Goal: Task Accomplishment & Management: Complete application form

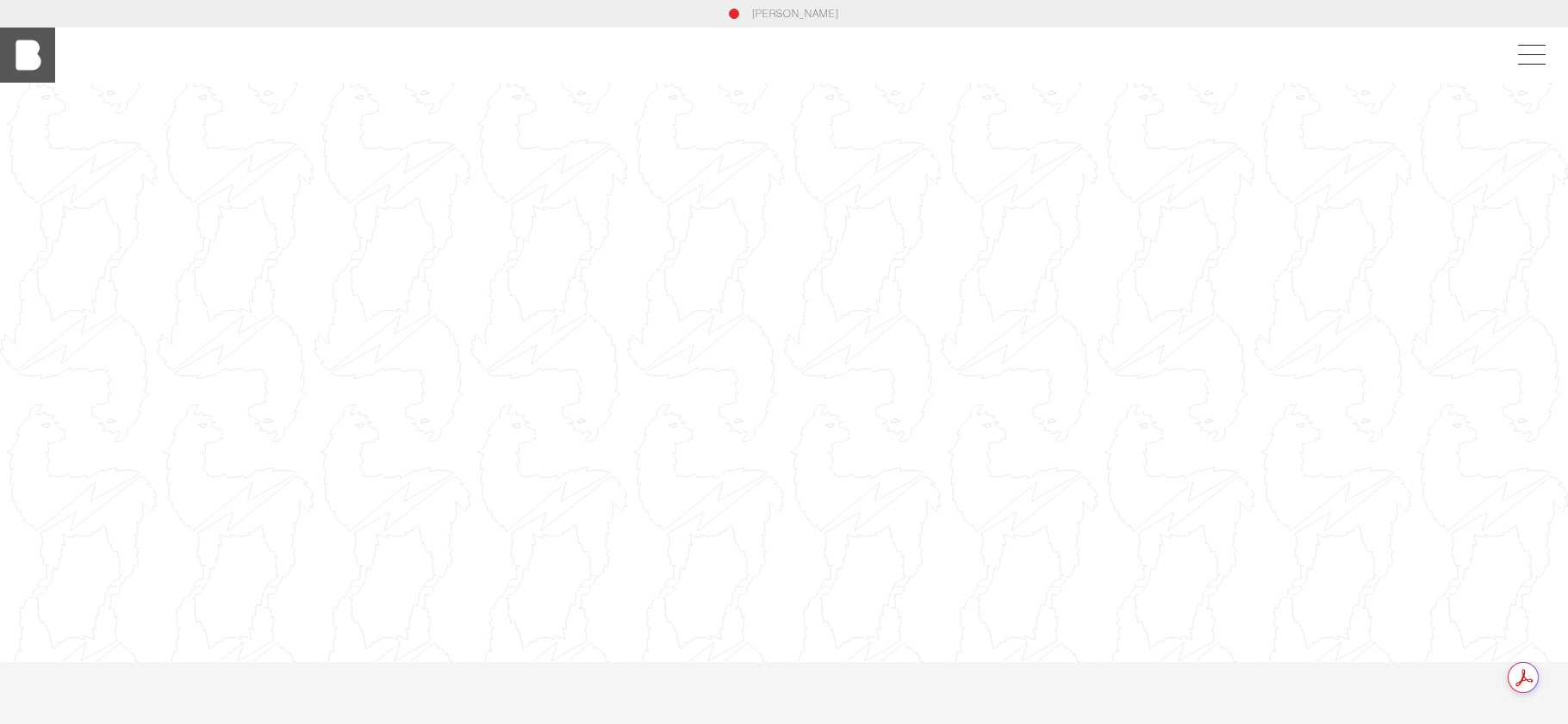
click at [18, 49] on img at bounding box center [27, 55] width 55 height 55
click at [1530, 54] on span at bounding box center [1532, 54] width 28 height 1
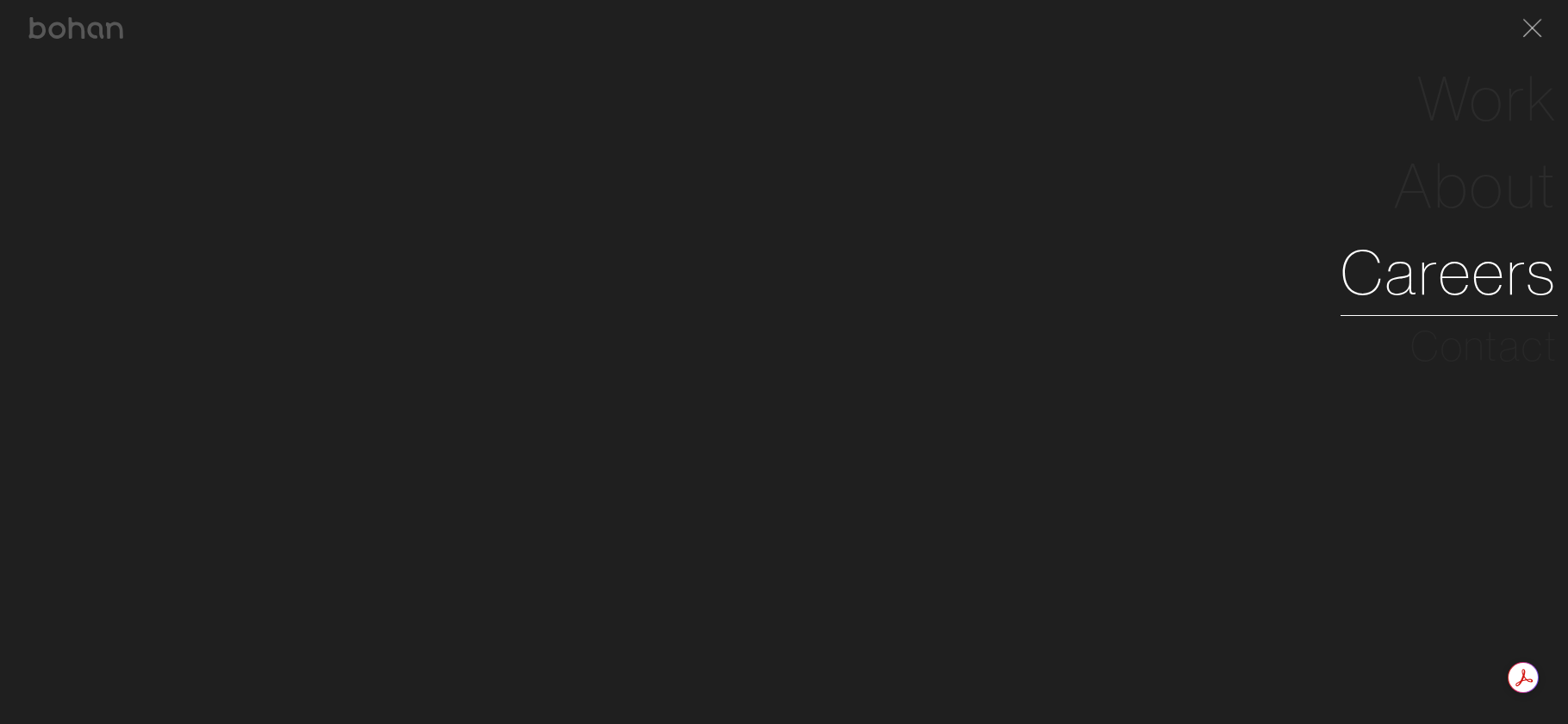
click at [1472, 268] on link "Careers" at bounding box center [1449, 272] width 217 height 87
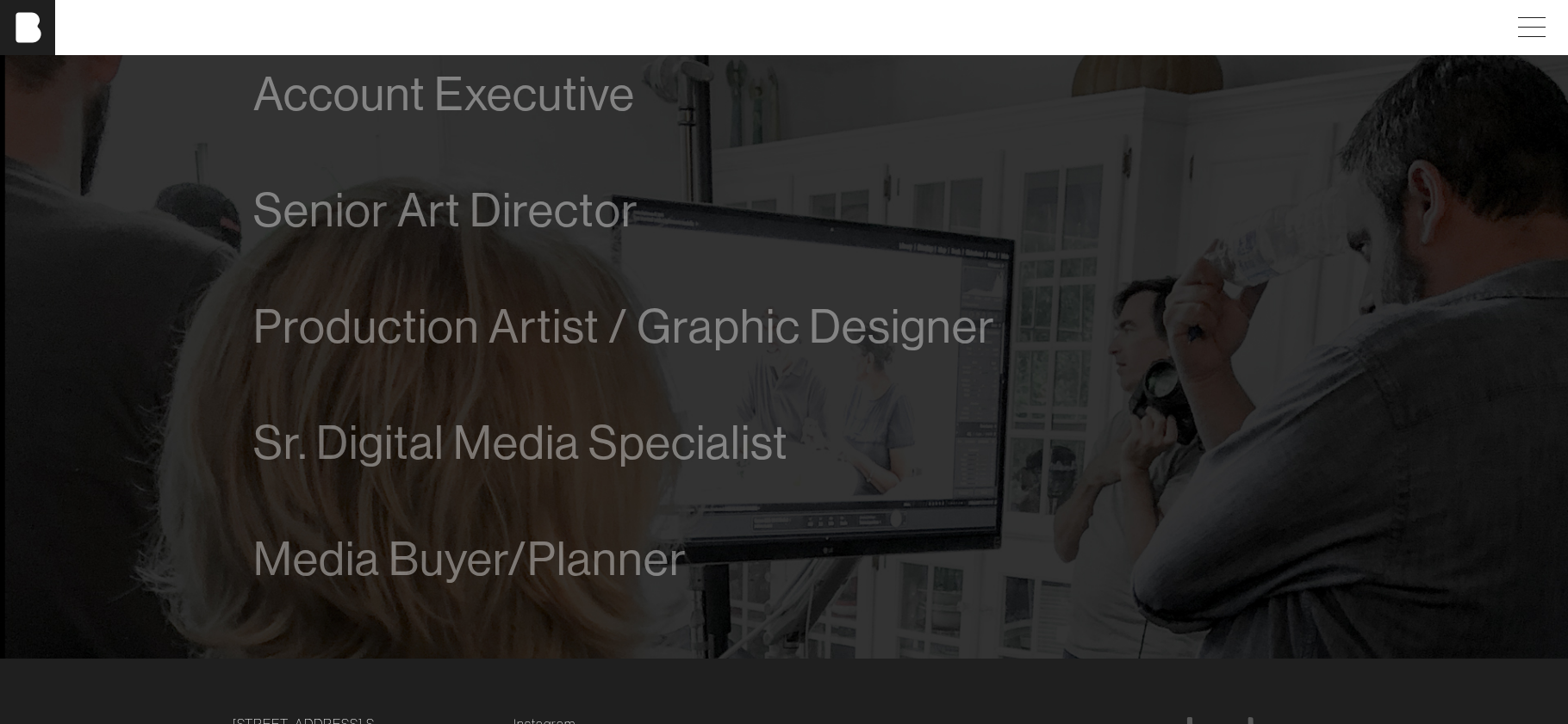
scroll to position [1151, 0]
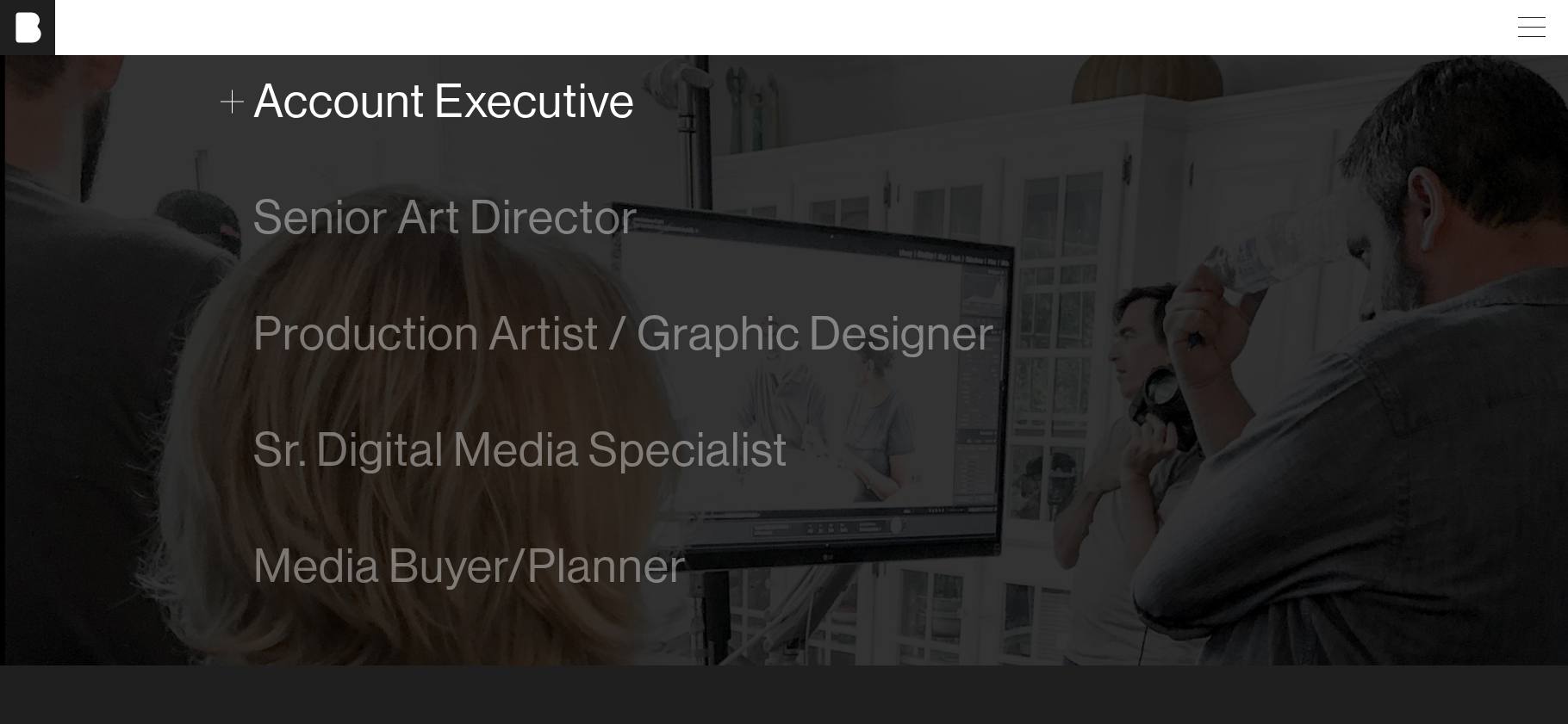
click at [569, 106] on span "Account Executive" at bounding box center [444, 101] width 382 height 52
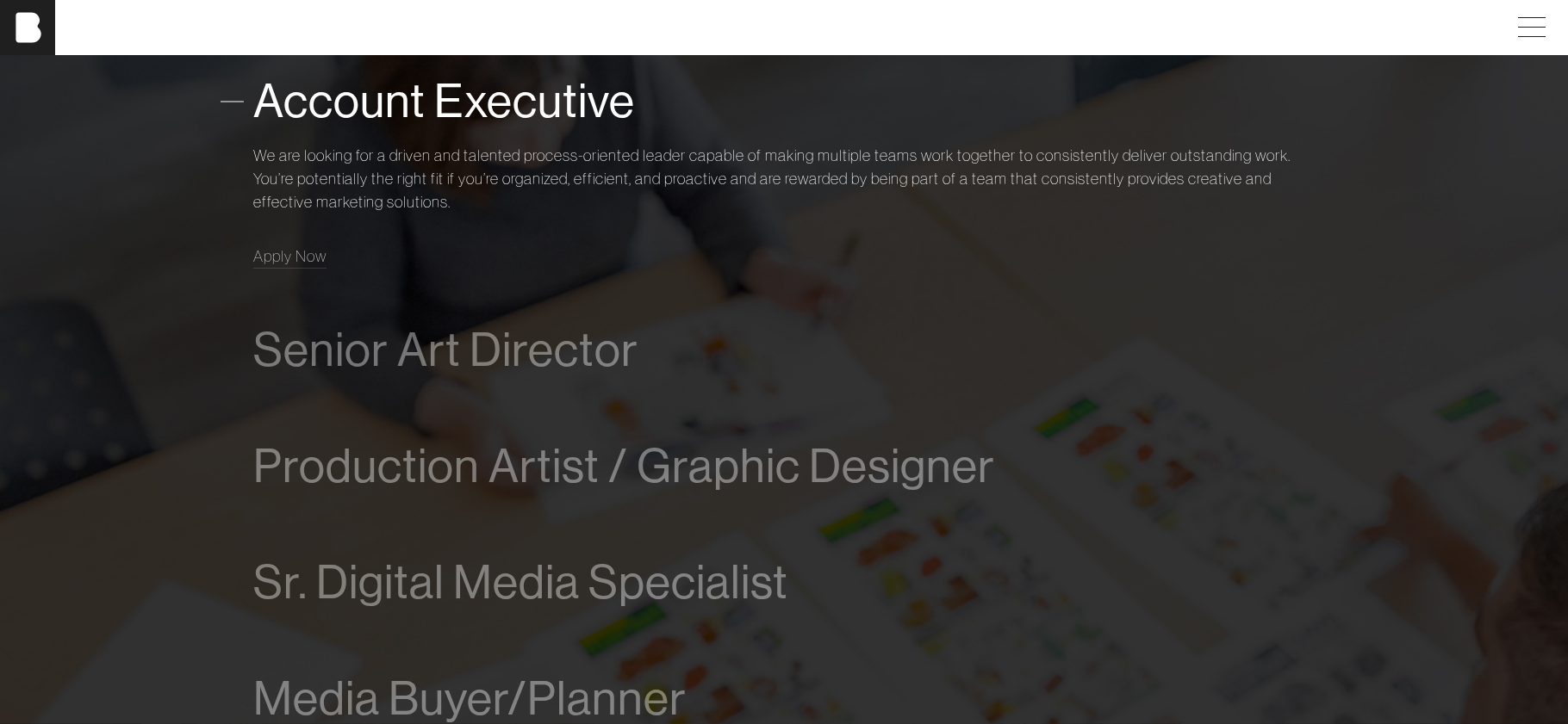
scroll to position [1127, 0]
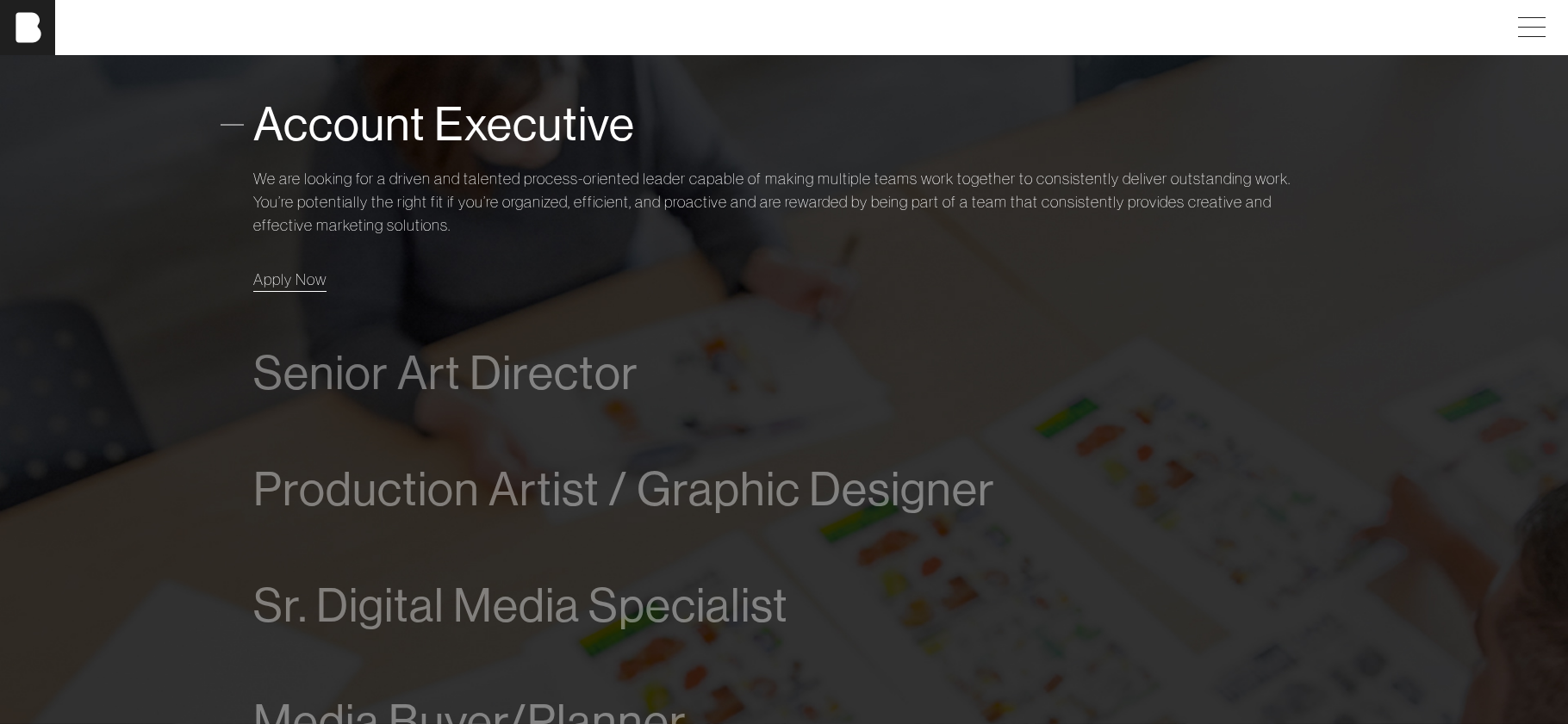
click at [296, 283] on span "Apply Now" at bounding box center [290, 279] width 74 height 20
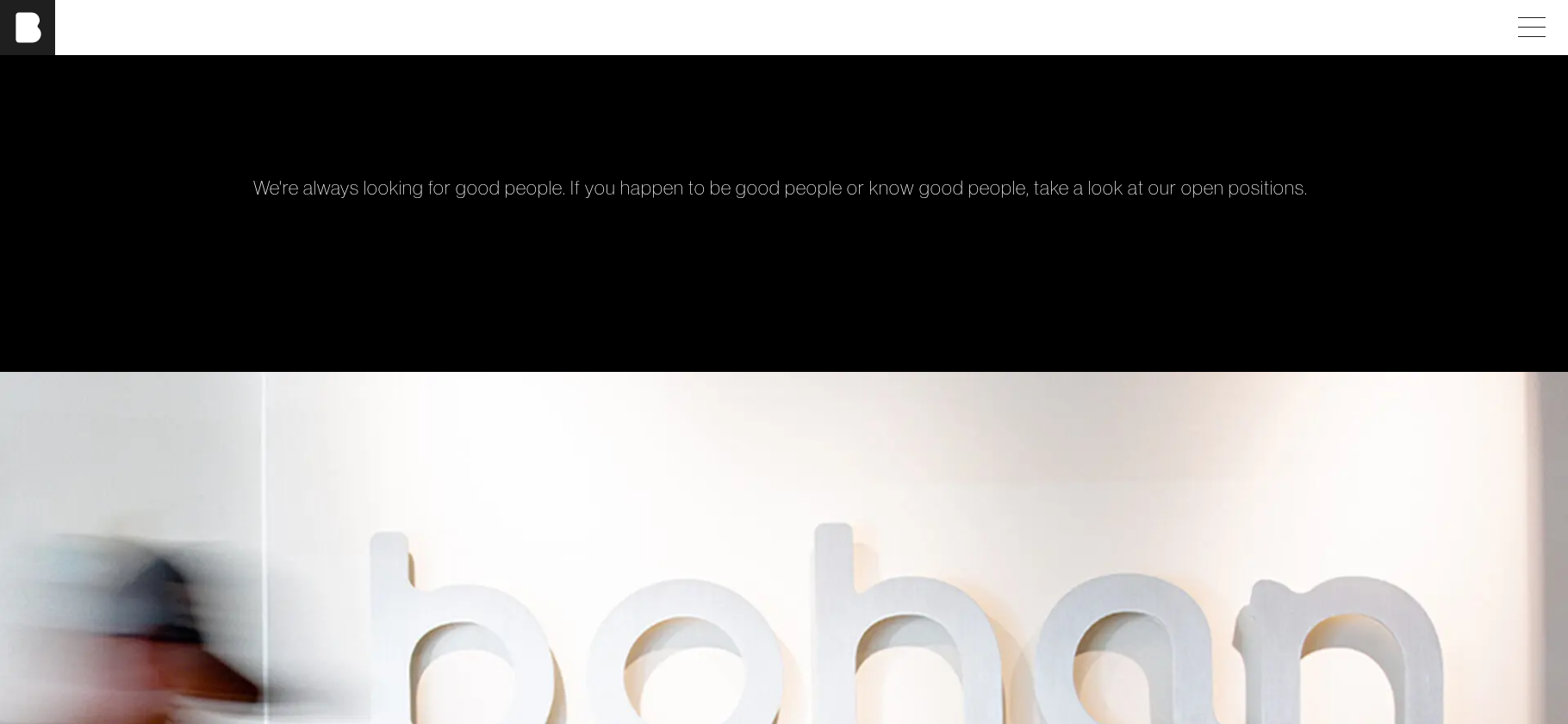
scroll to position [0, 0]
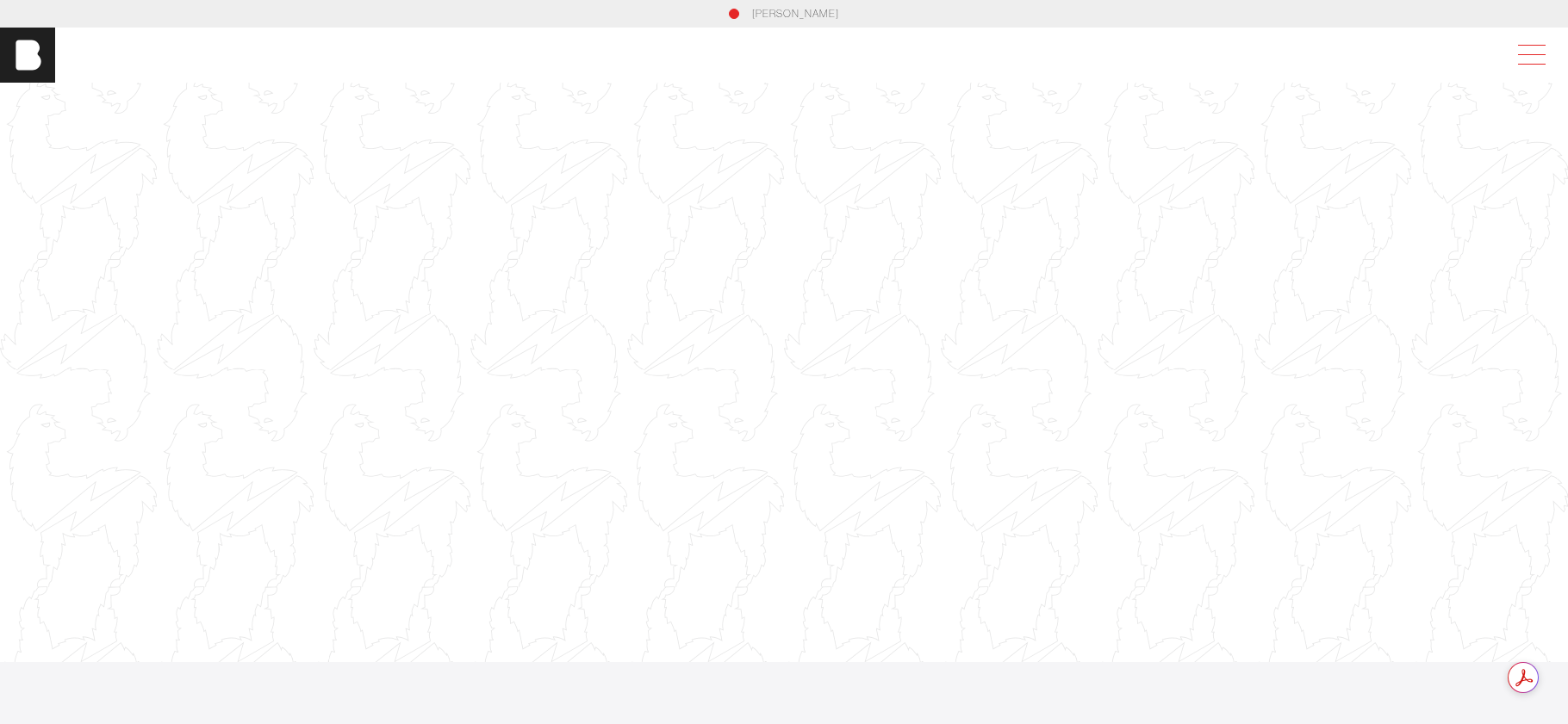
click at [1538, 65] on span at bounding box center [1528, 54] width 39 height 31
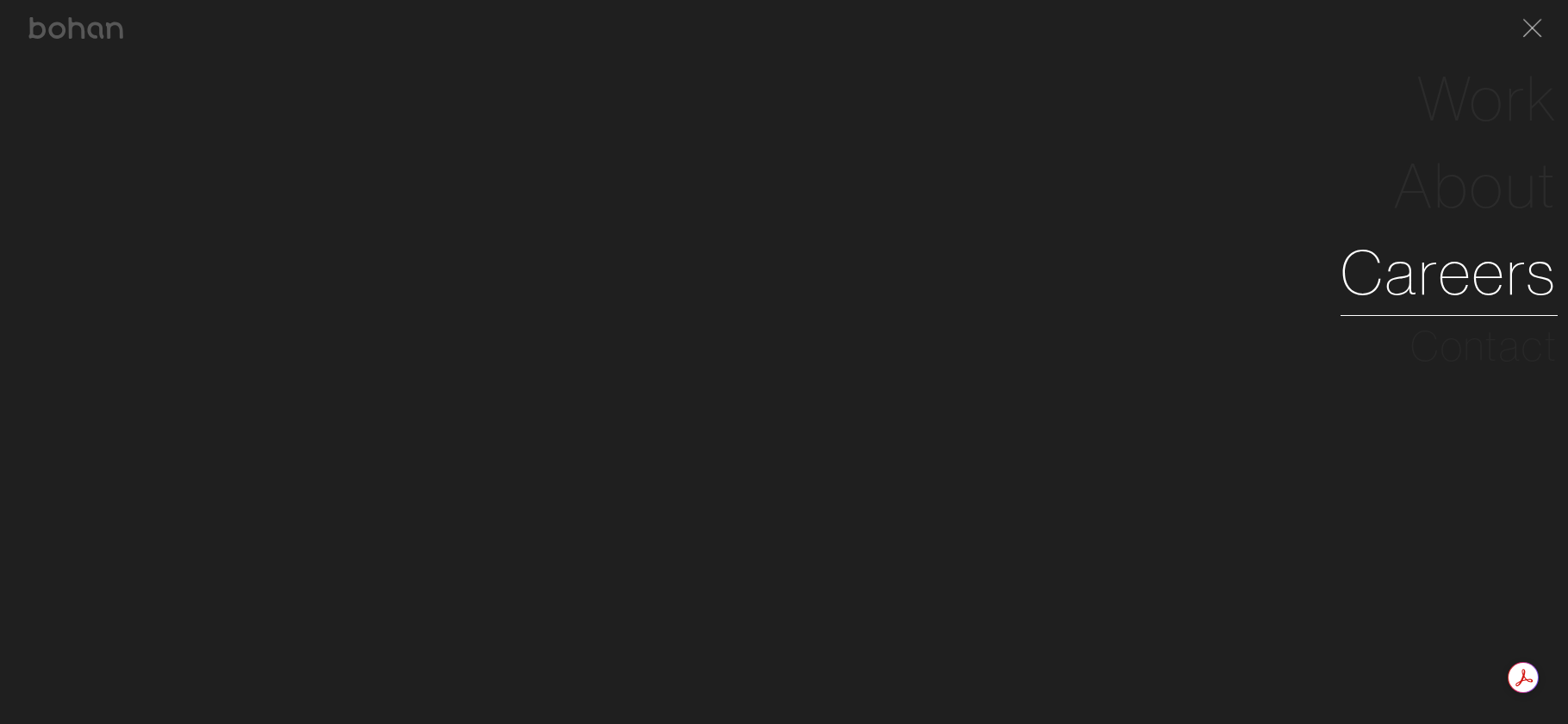
click at [1432, 289] on link "Careers" at bounding box center [1449, 272] width 217 height 87
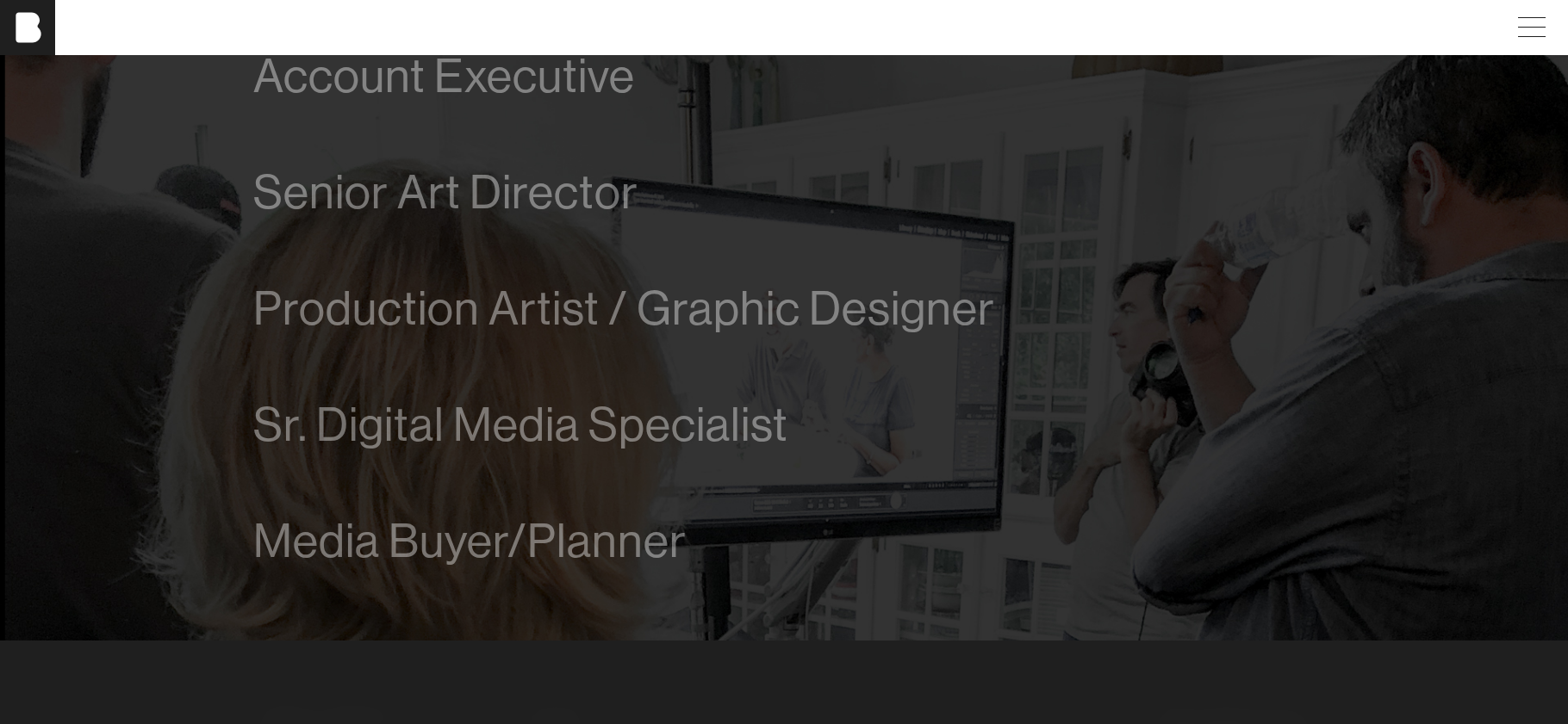
scroll to position [1177, 0]
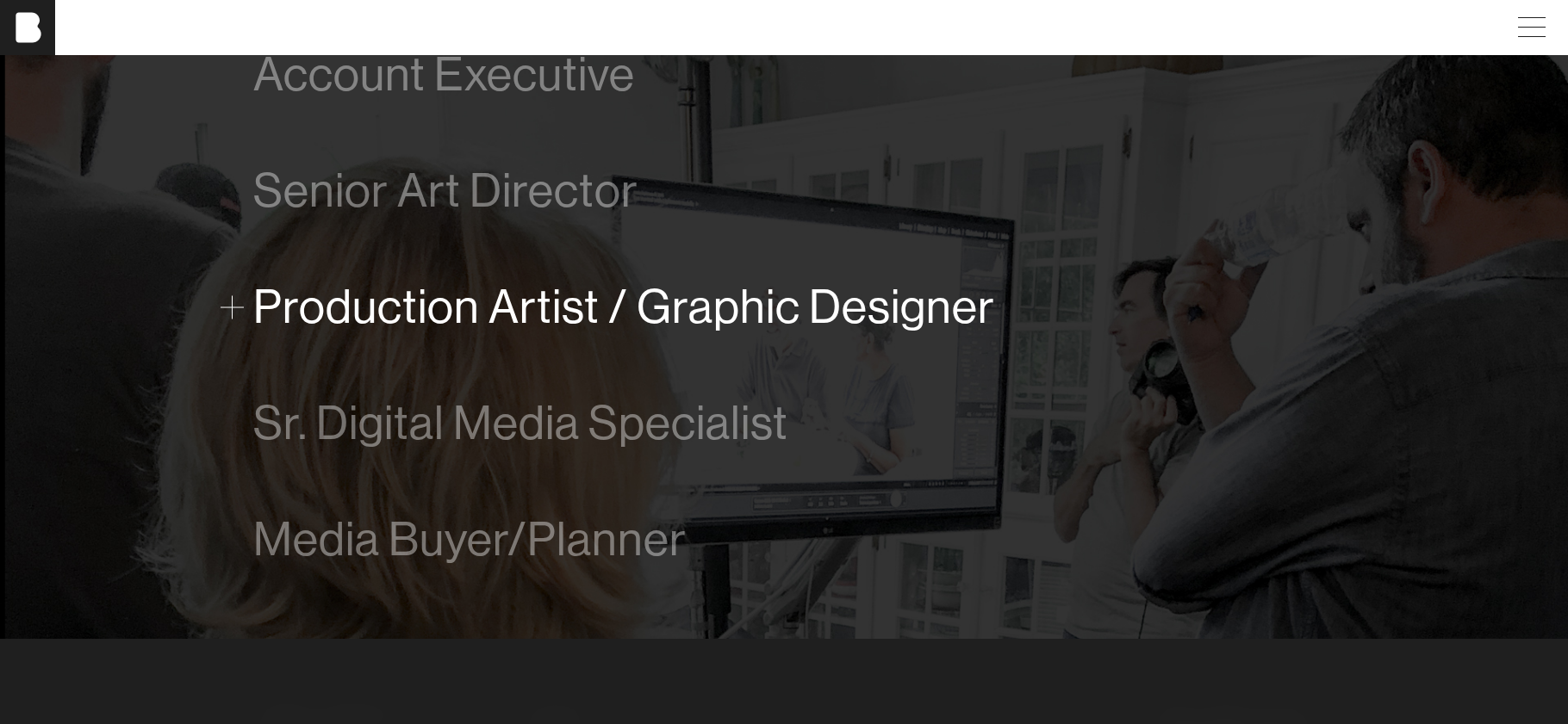
click at [748, 310] on span "Production Artist / Graphic Designer" at bounding box center [625, 307] width 742 height 52
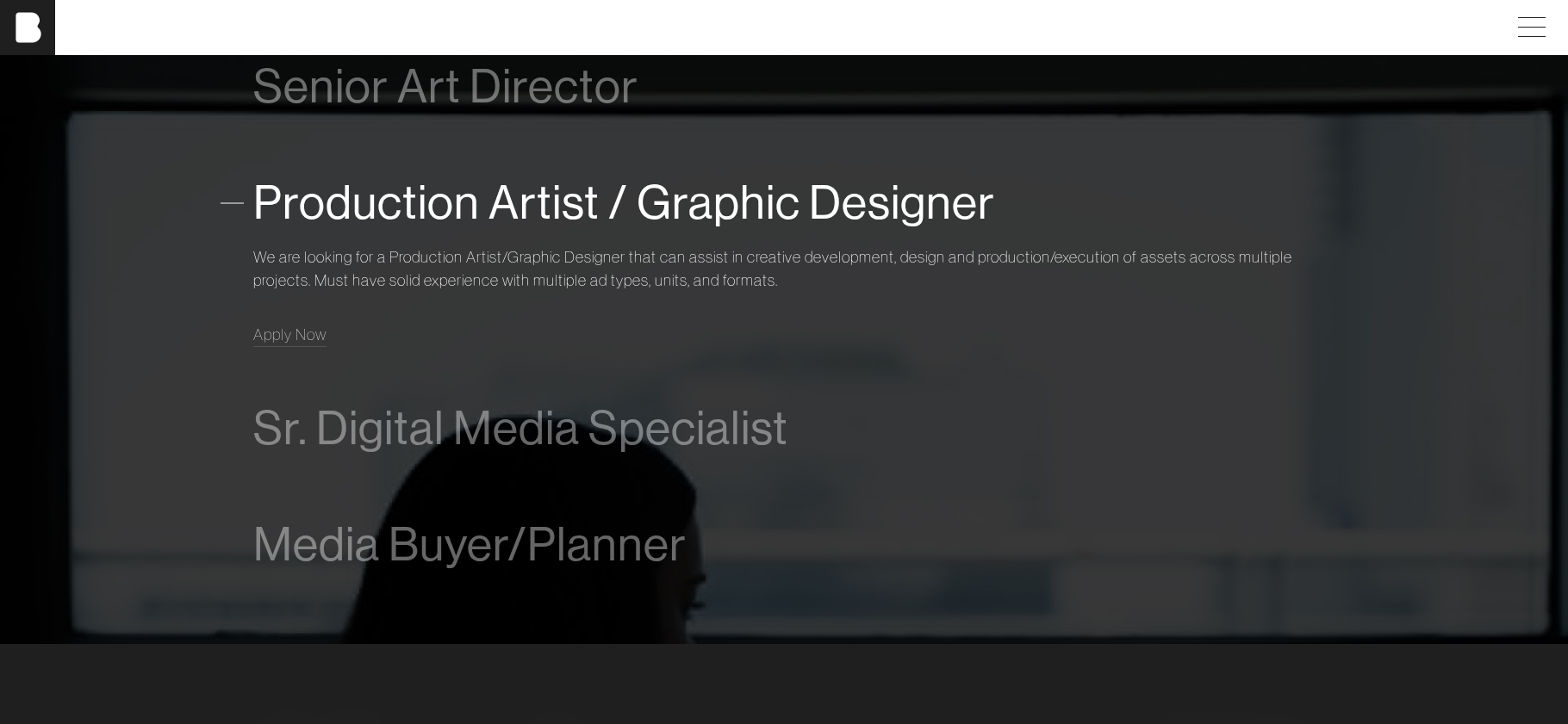
scroll to position [1250, 0]
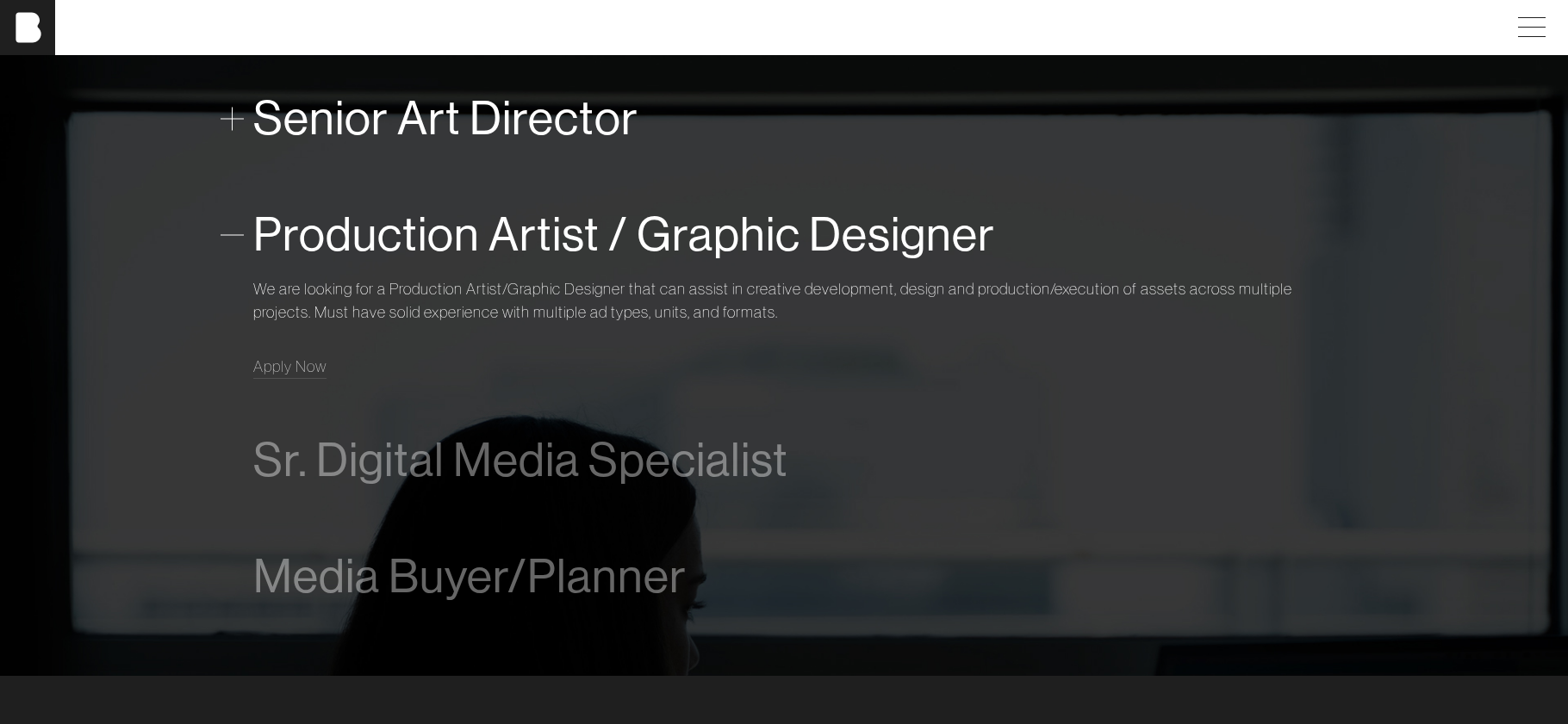
click at [580, 135] on span "Senior Art Director" at bounding box center [446, 118] width 385 height 52
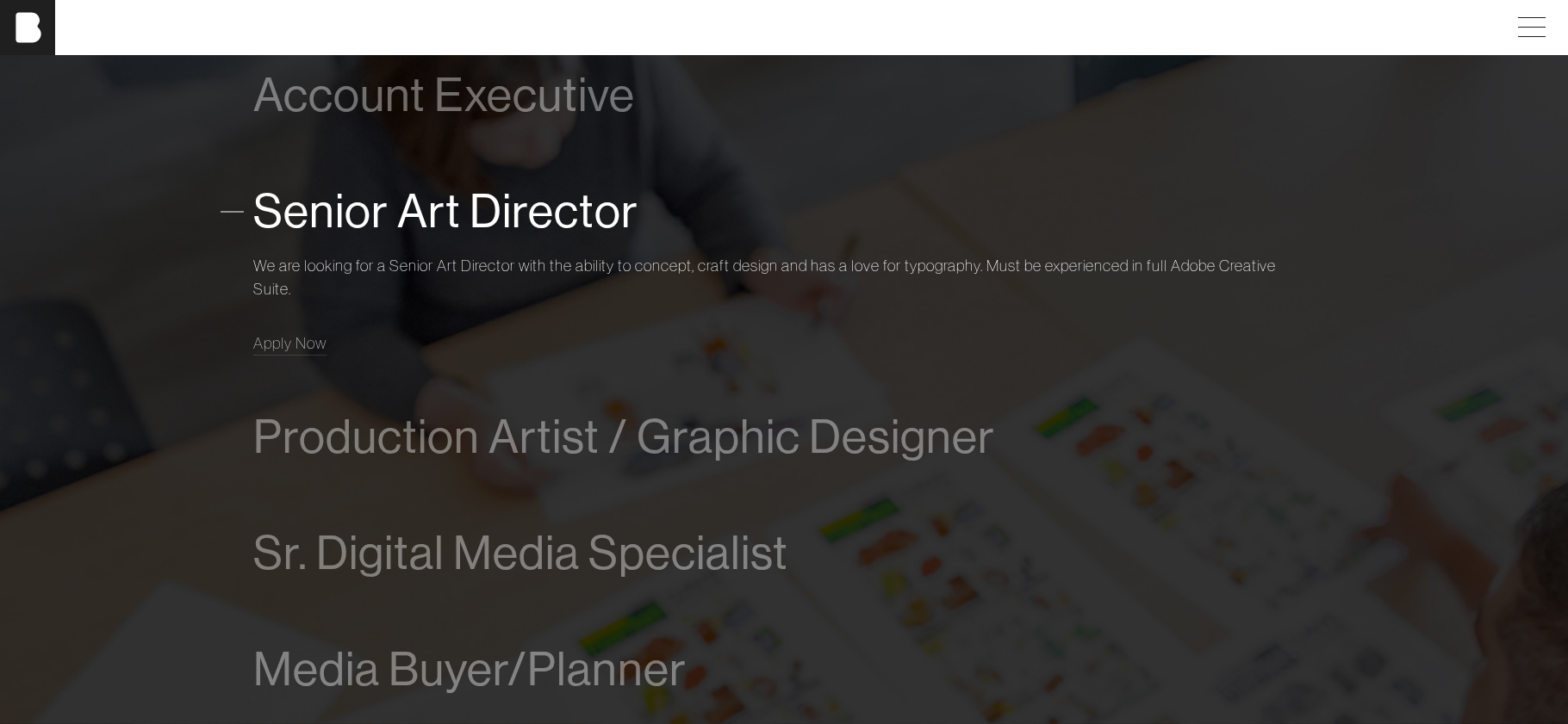
scroll to position [1146, 0]
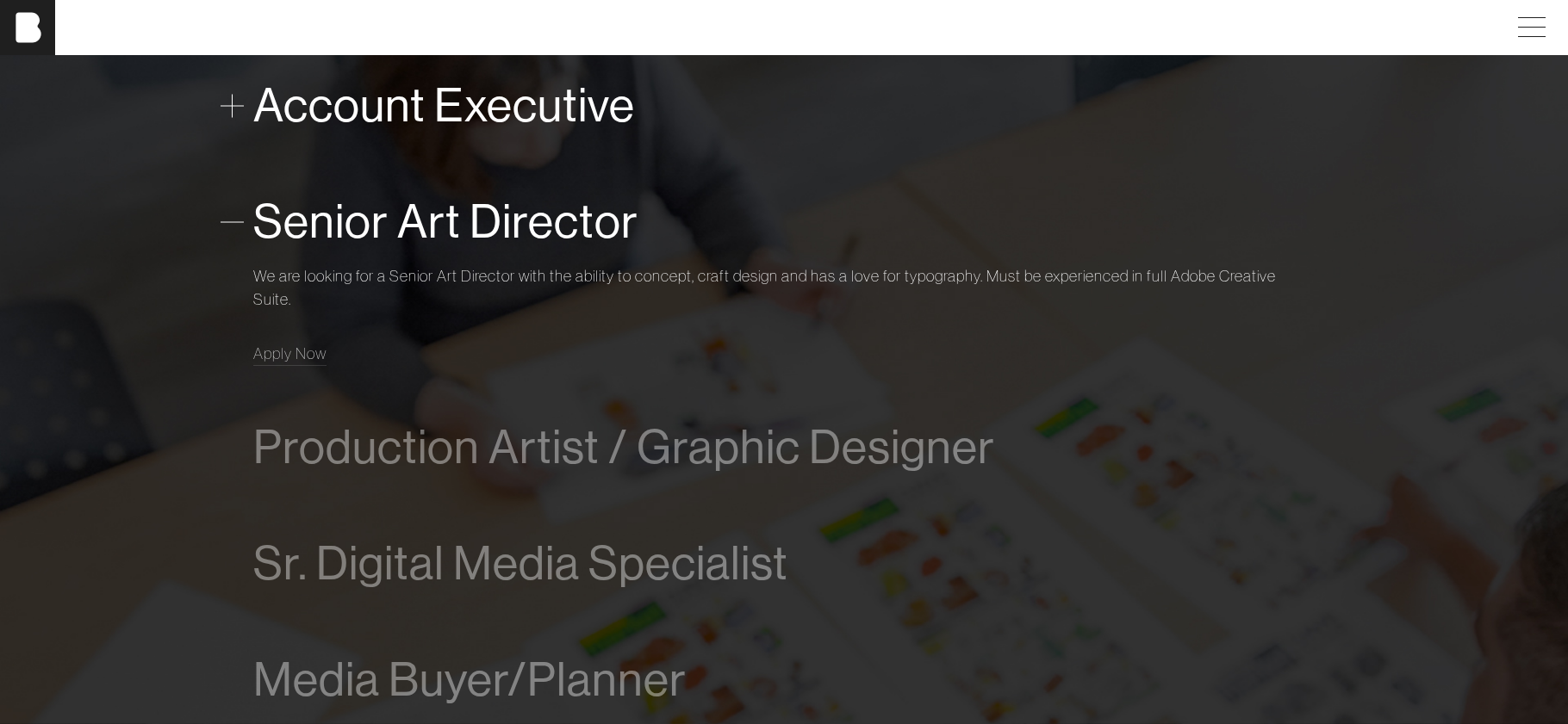
click at [557, 132] on div "Account Executive" at bounding box center [784, 106] width 1061 height 70
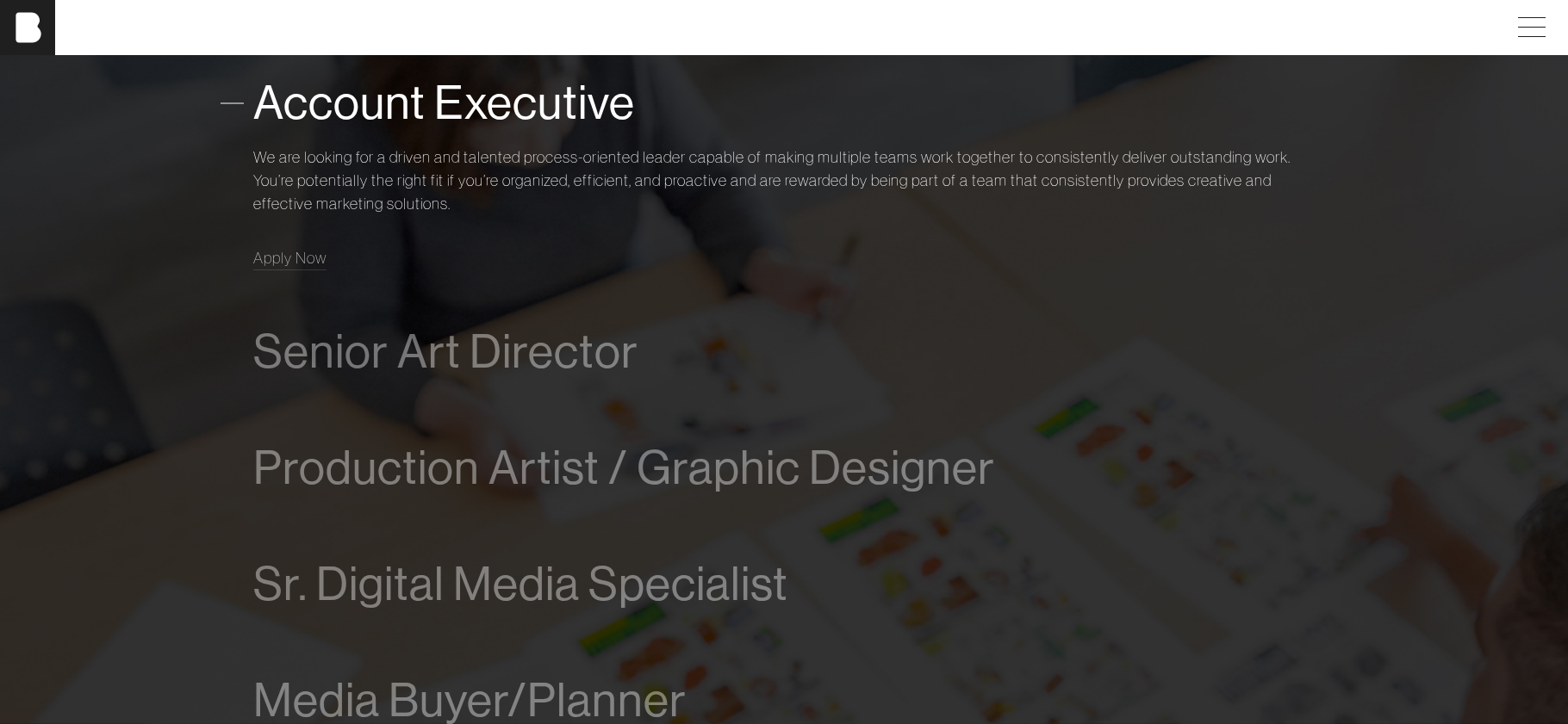
click at [464, 108] on span "Account Executive" at bounding box center [444, 103] width 382 height 52
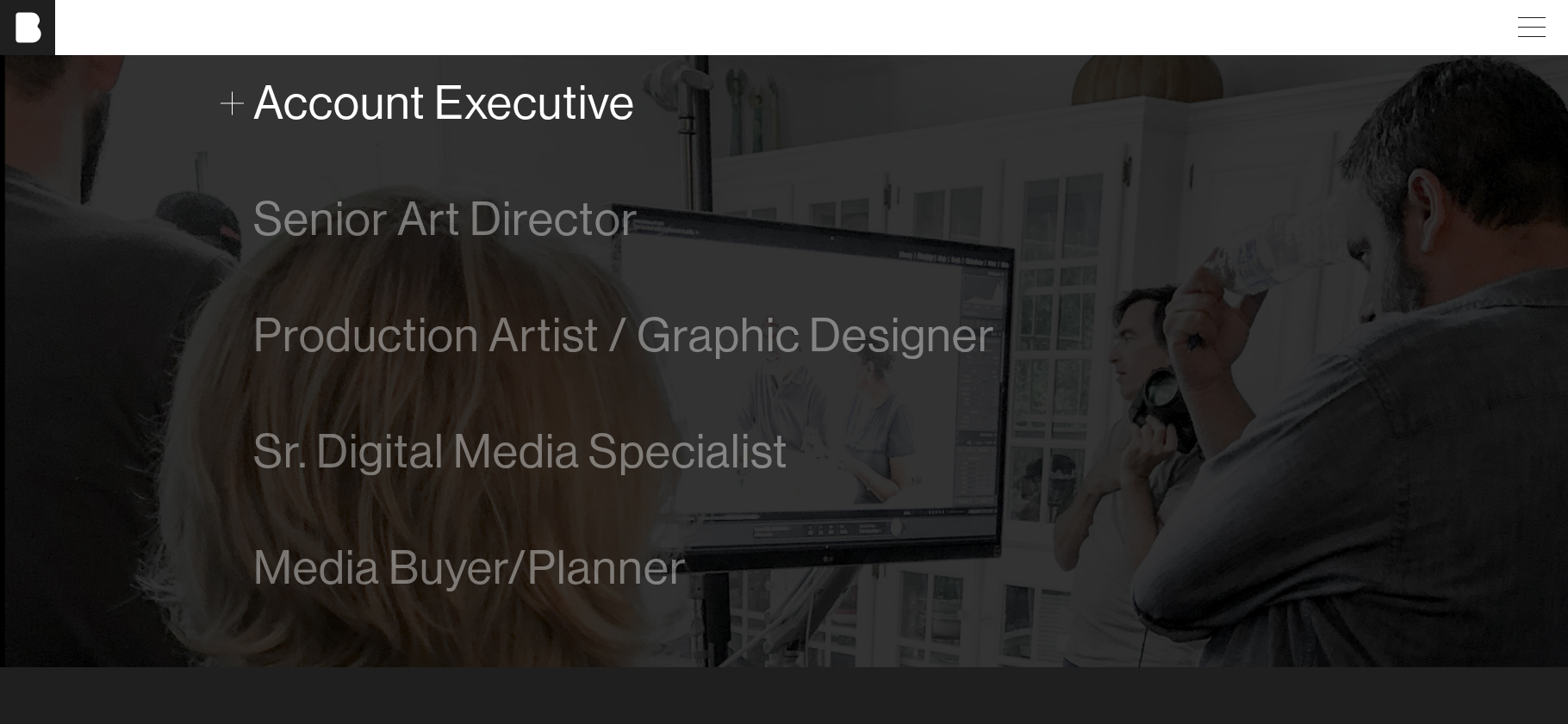
click at [388, 101] on span "Account Executive" at bounding box center [444, 103] width 382 height 52
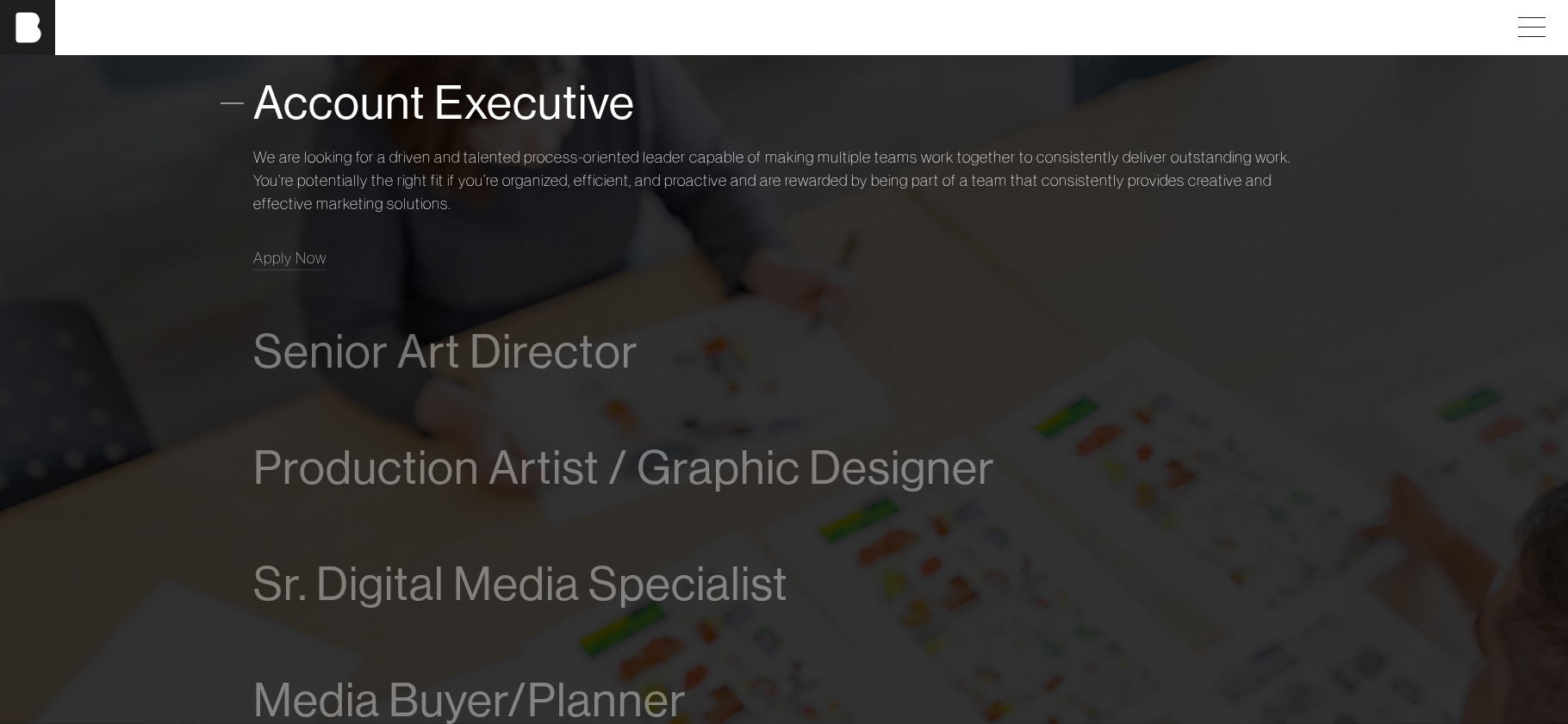
scroll to position [1120, 0]
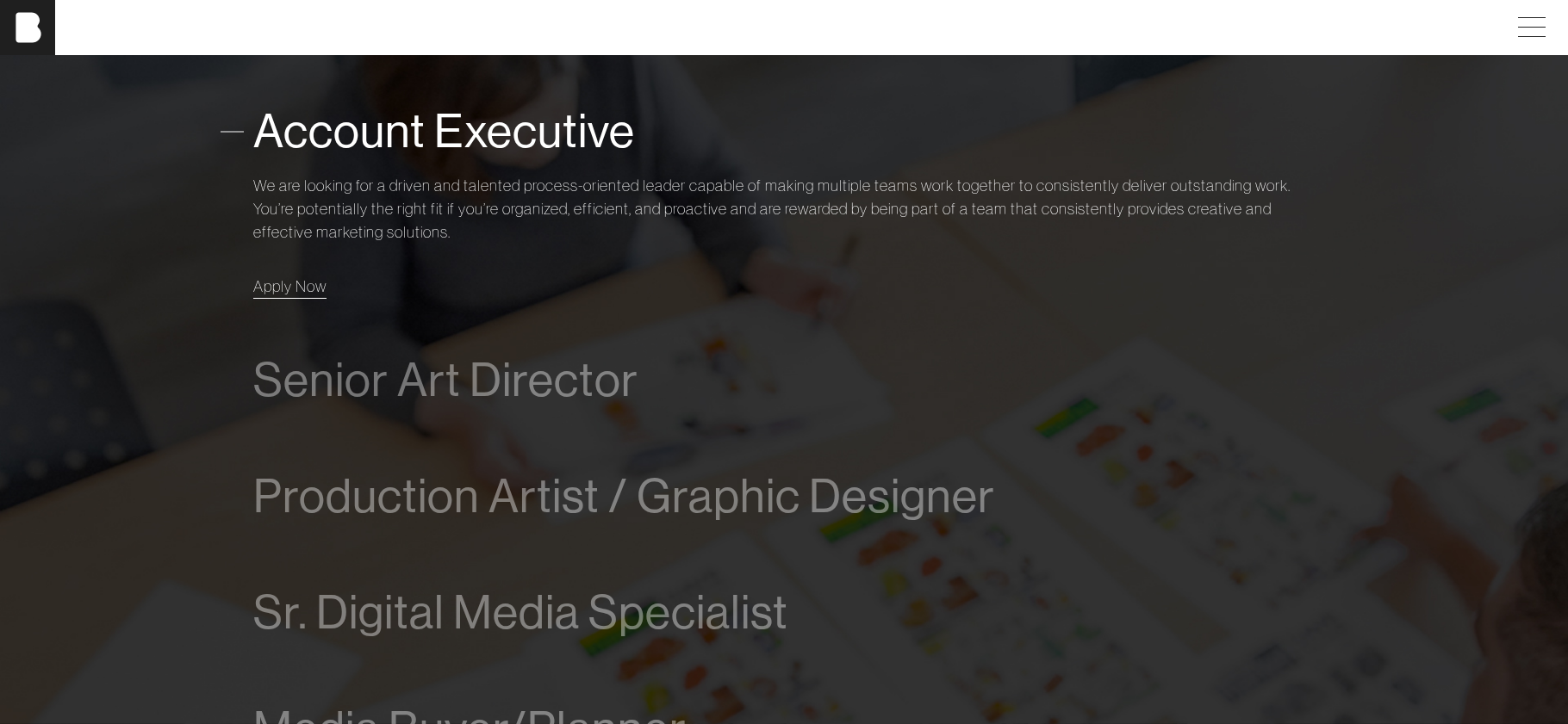
click at [311, 290] on span "Apply Now" at bounding box center [290, 286] width 74 height 20
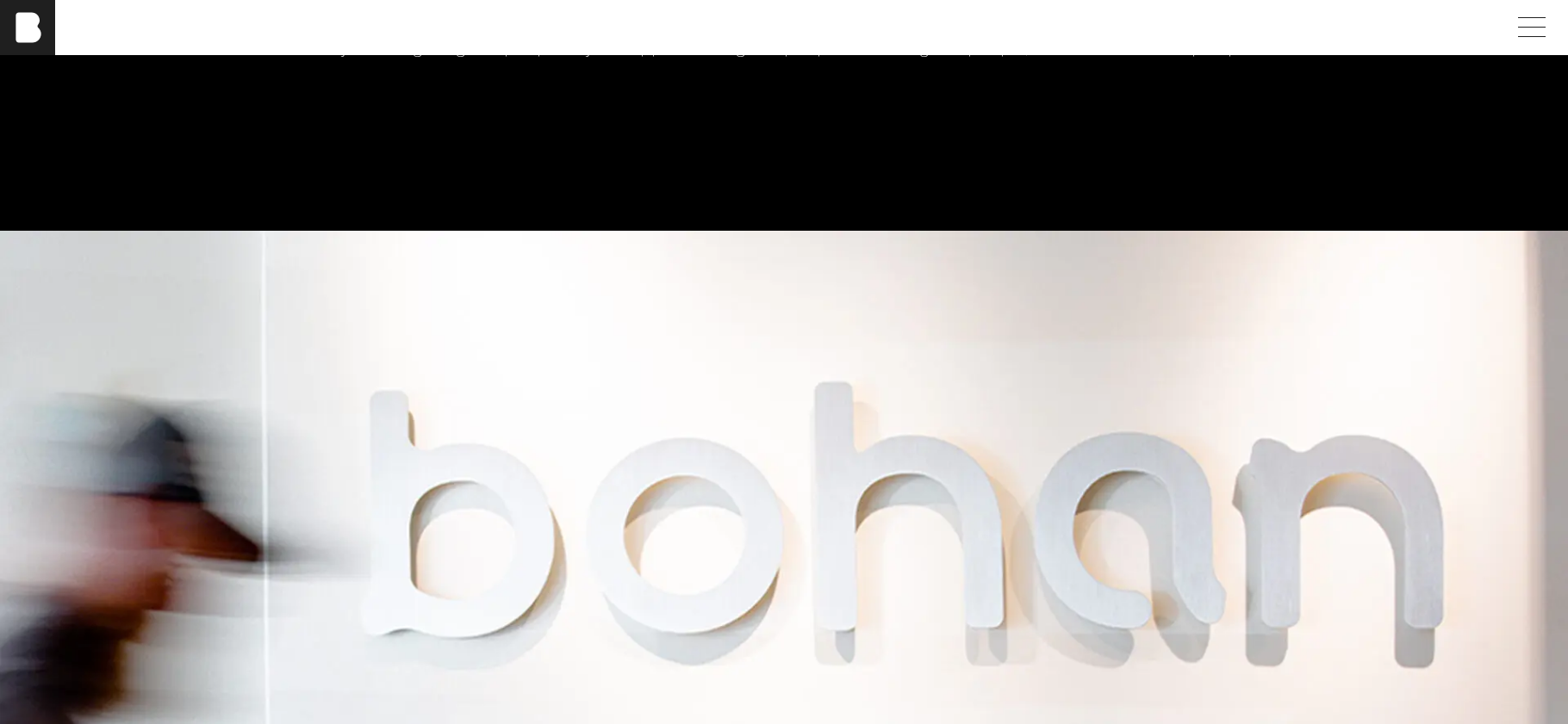
scroll to position [172, 0]
